Goal: Information Seeking & Learning: Learn about a topic

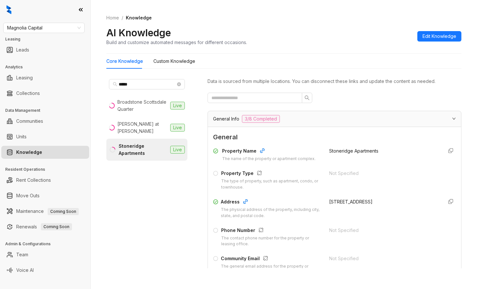
scroll to position [572, 0]
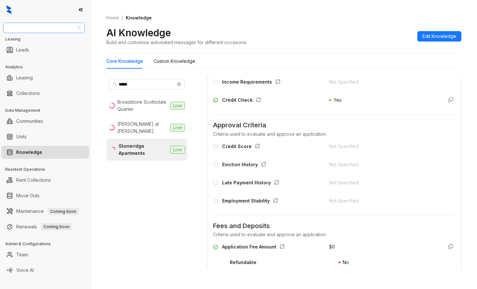
click at [39, 29] on span "Magnolia Capital" at bounding box center [44, 28] width 74 height 10
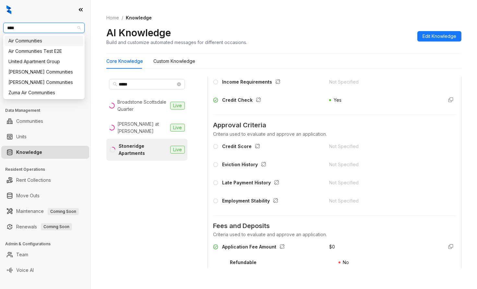
type input "*****"
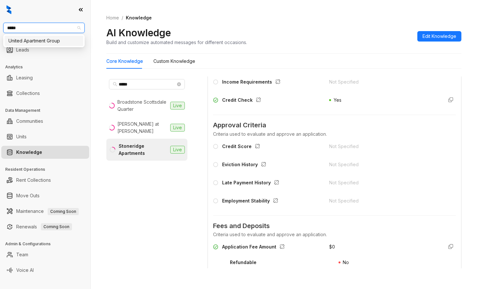
click at [43, 41] on div "United Apartment Group" at bounding box center [43, 40] width 71 height 7
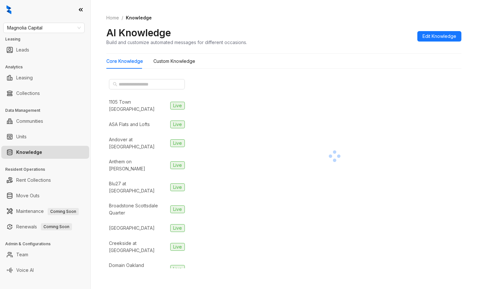
click at [407, 160] on div at bounding box center [334, 155] width 254 height 159
click at [152, 80] on span at bounding box center [147, 84] width 76 height 10
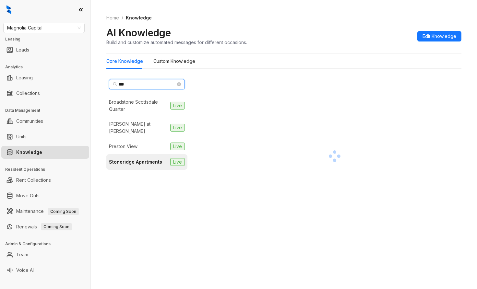
type input "***"
click at [153, 158] on div "Stoneridge Apartments" at bounding box center [135, 161] width 53 height 7
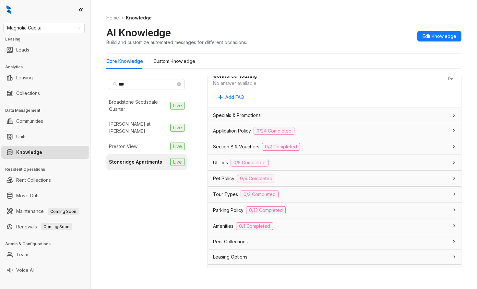
scroll to position [387, 0]
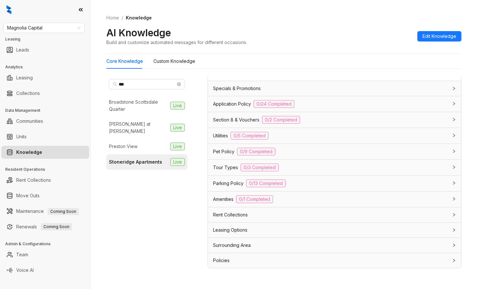
click at [227, 105] on span "Application Policy" at bounding box center [232, 103] width 38 height 7
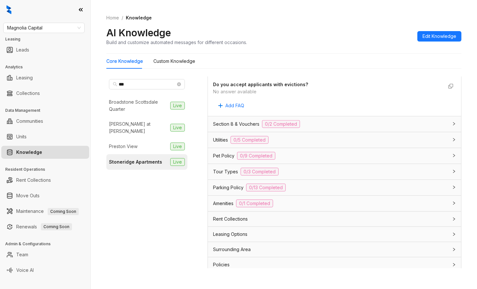
scroll to position [1179, 0]
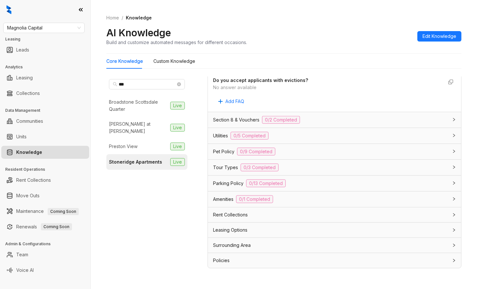
click at [228, 118] on span "Section 8 & Vouchers" at bounding box center [236, 119] width 46 height 7
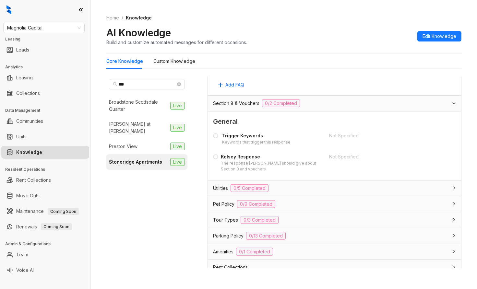
scroll to position [1248, 0]
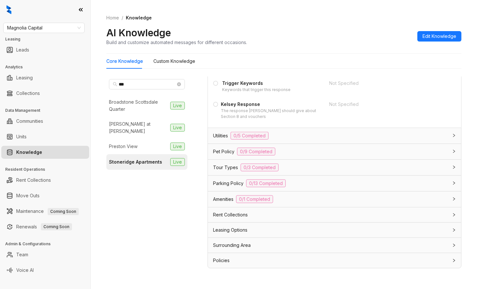
click at [242, 229] on span "Leasing Options" at bounding box center [230, 230] width 34 height 7
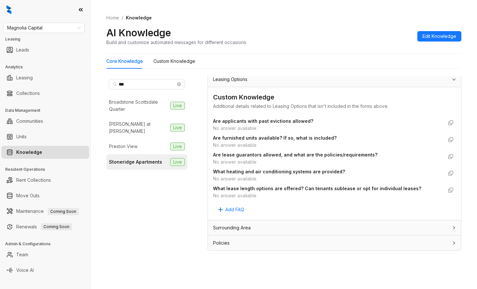
scroll to position [20, 0]
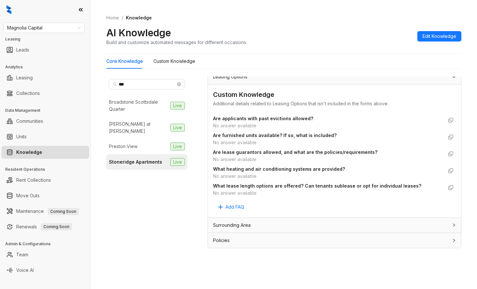
click at [222, 244] on div "Policies" at bounding box center [334, 240] width 253 height 15
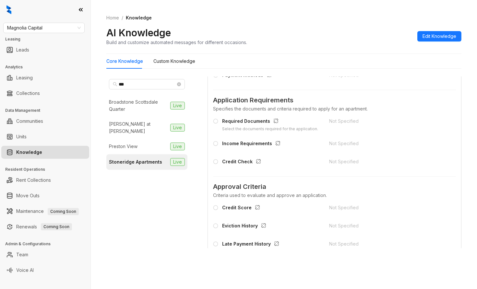
scroll to position [415, 0]
